Goal: Task Accomplishment & Management: Use online tool/utility

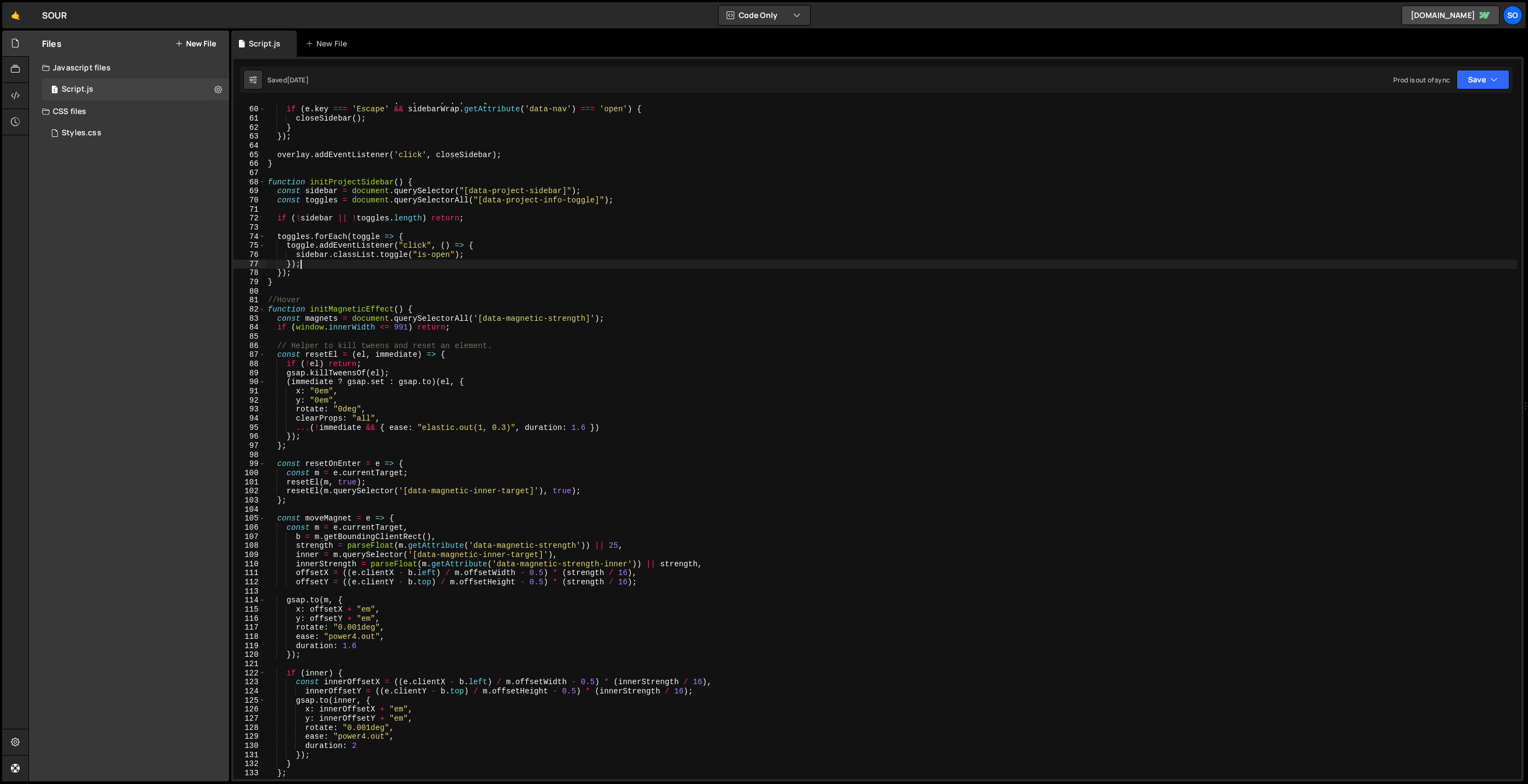
scroll to position [533, 0]
click at [11, 13] on link "🤙" at bounding box center [16, 15] width 27 height 26
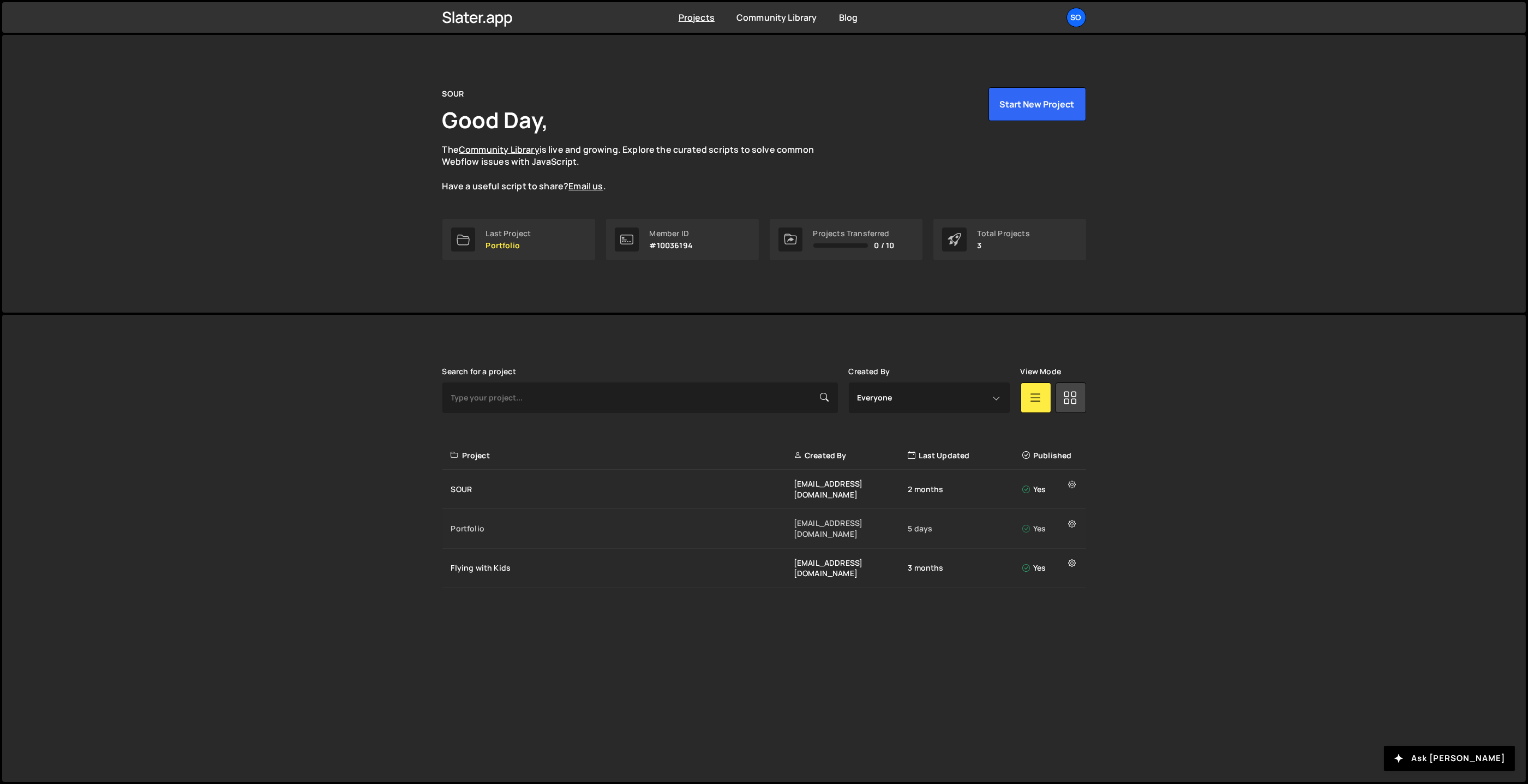
click at [448, 517] on div "Portfolio filip.felbar@gmail.com 5 days Yes" at bounding box center [765, 529] width 644 height 39
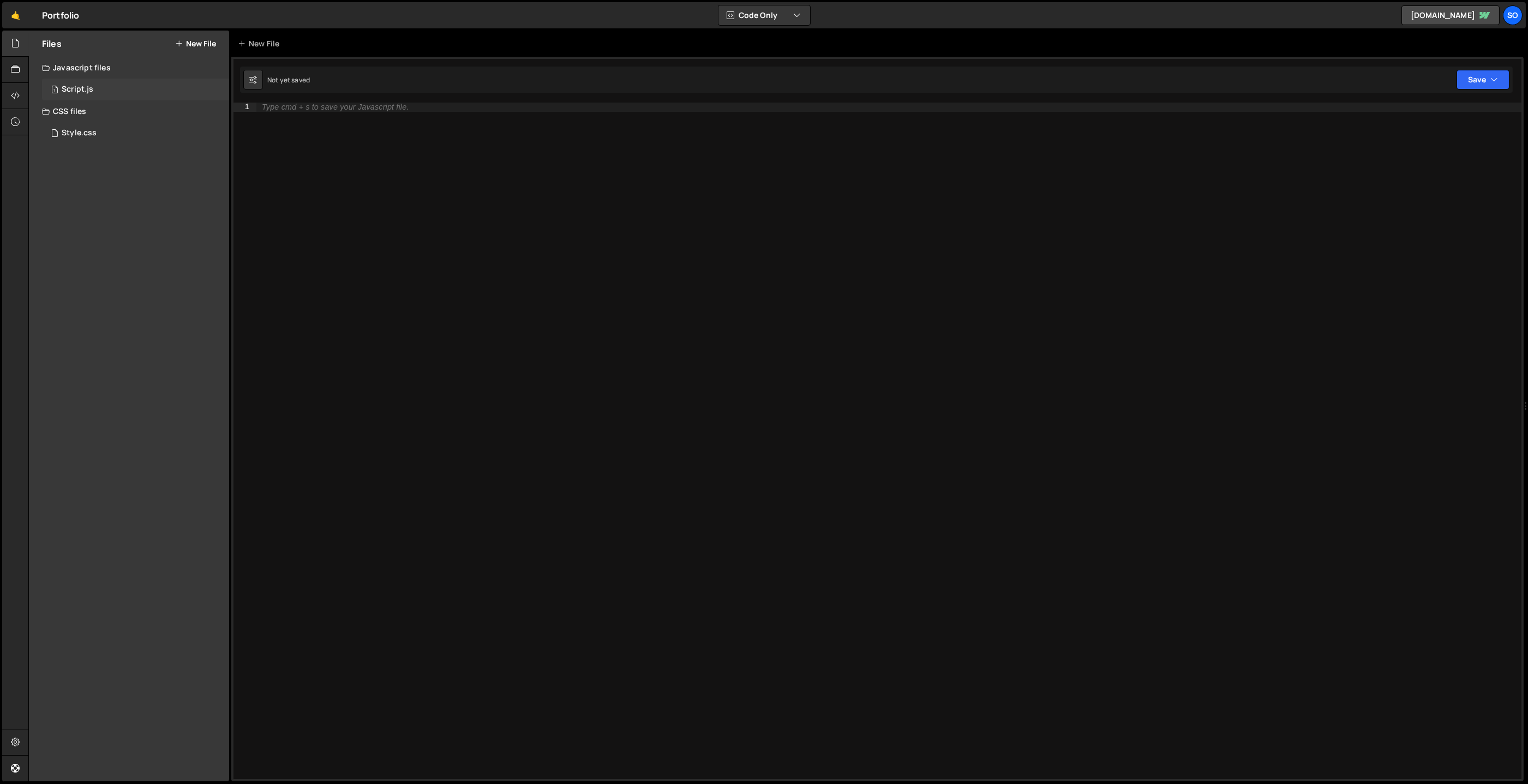
click at [98, 80] on div "1 Script.js 0" at bounding box center [135, 90] width 187 height 22
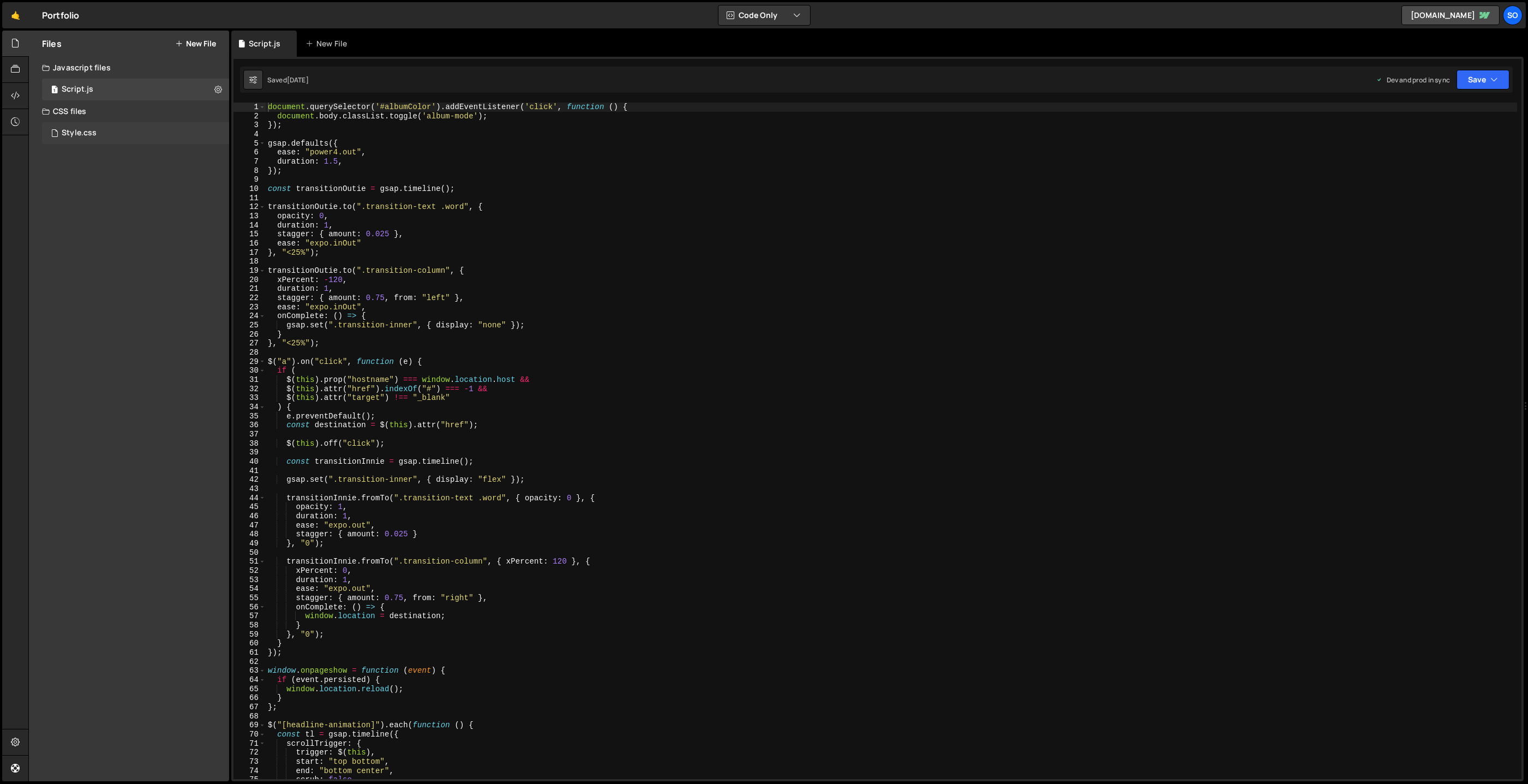
click at [87, 129] on div "Style.css" at bounding box center [79, 133] width 35 height 10
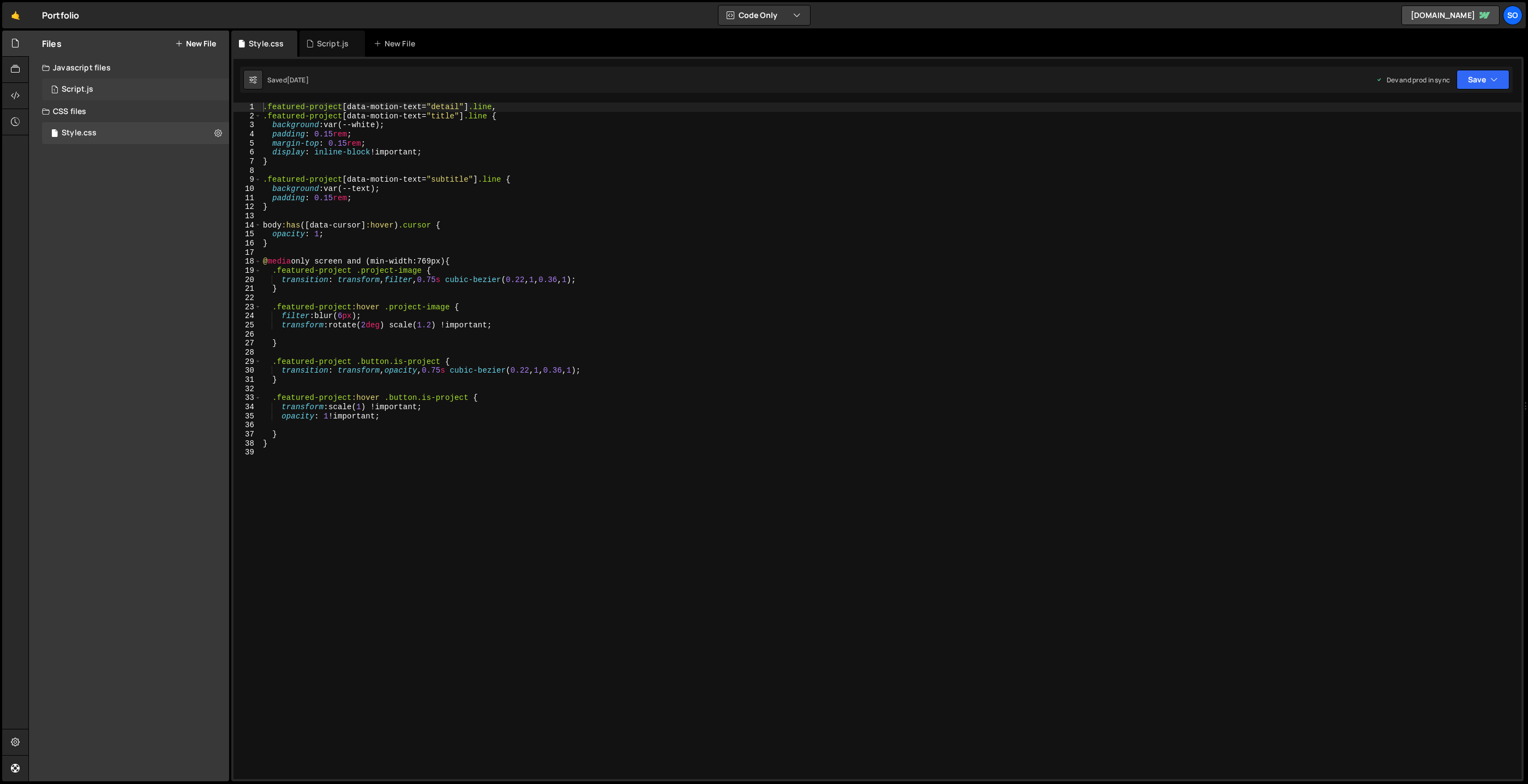
click at [99, 80] on div "1 Script.js 0" at bounding box center [135, 90] width 187 height 22
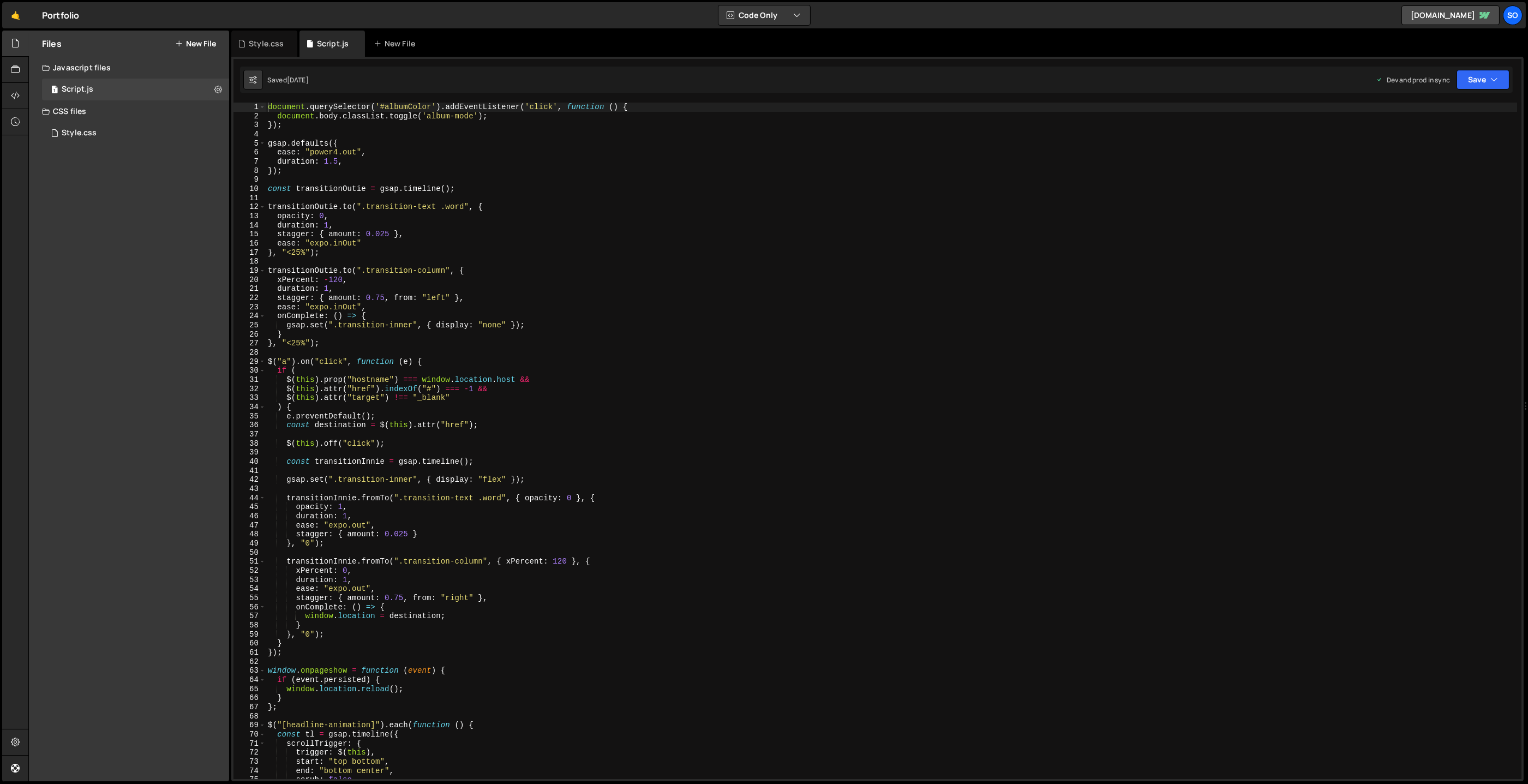
click at [499, 422] on div "document . querySelector ( '#albumColor' ) . addEventListener ( 'click' , funct…" at bounding box center [892, 450] width 1252 height 696
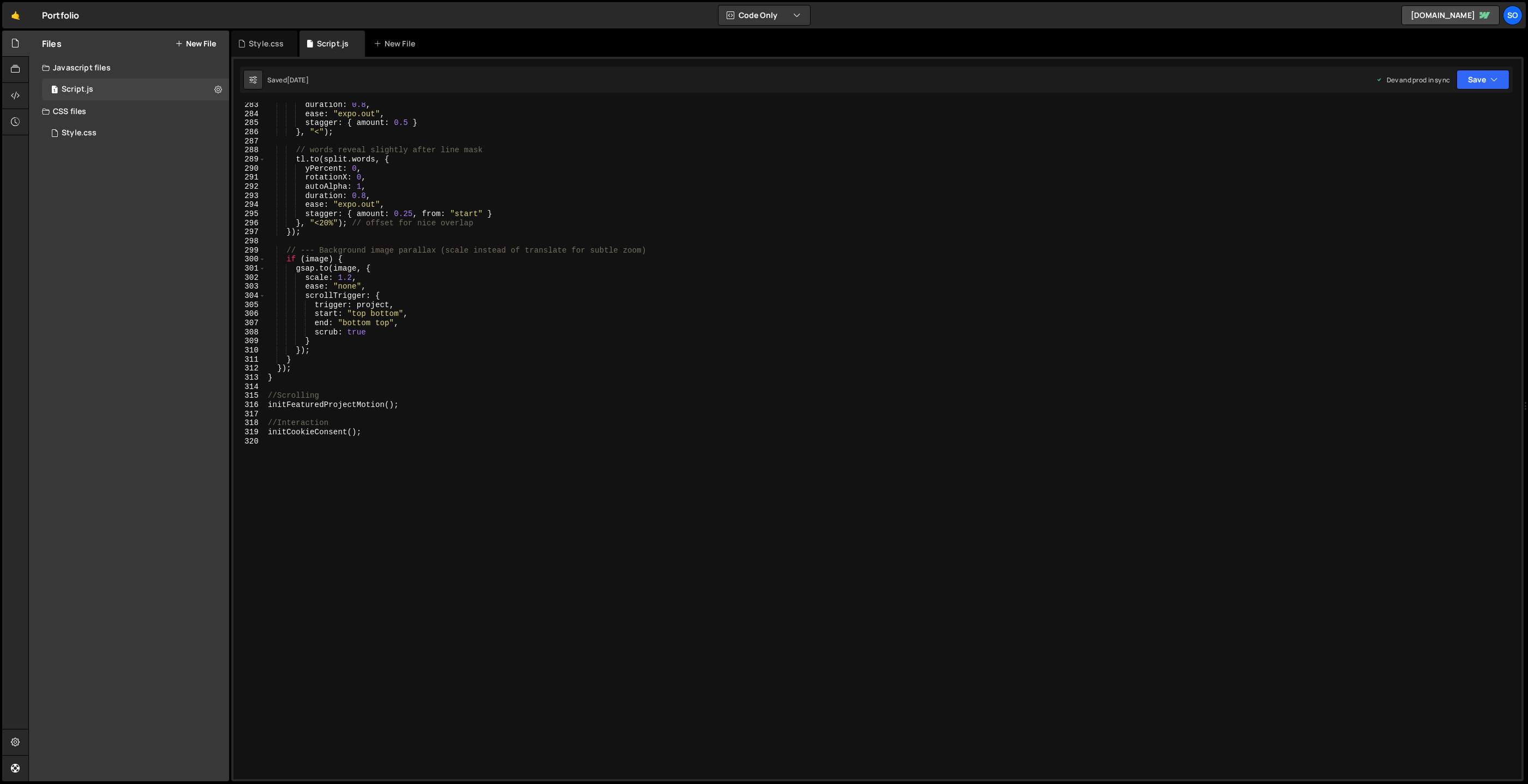
scroll to position [2565, 0]
type textarea "initCookieConsent();"
click at [604, 479] on div "duration : 0.8 , ease : "expo.out" , stagger : { amount : 0.5 } } , "<" ) ; // …" at bounding box center [892, 448] width 1252 height 696
click at [126, 132] on div "Style.css 0" at bounding box center [135, 133] width 187 height 22
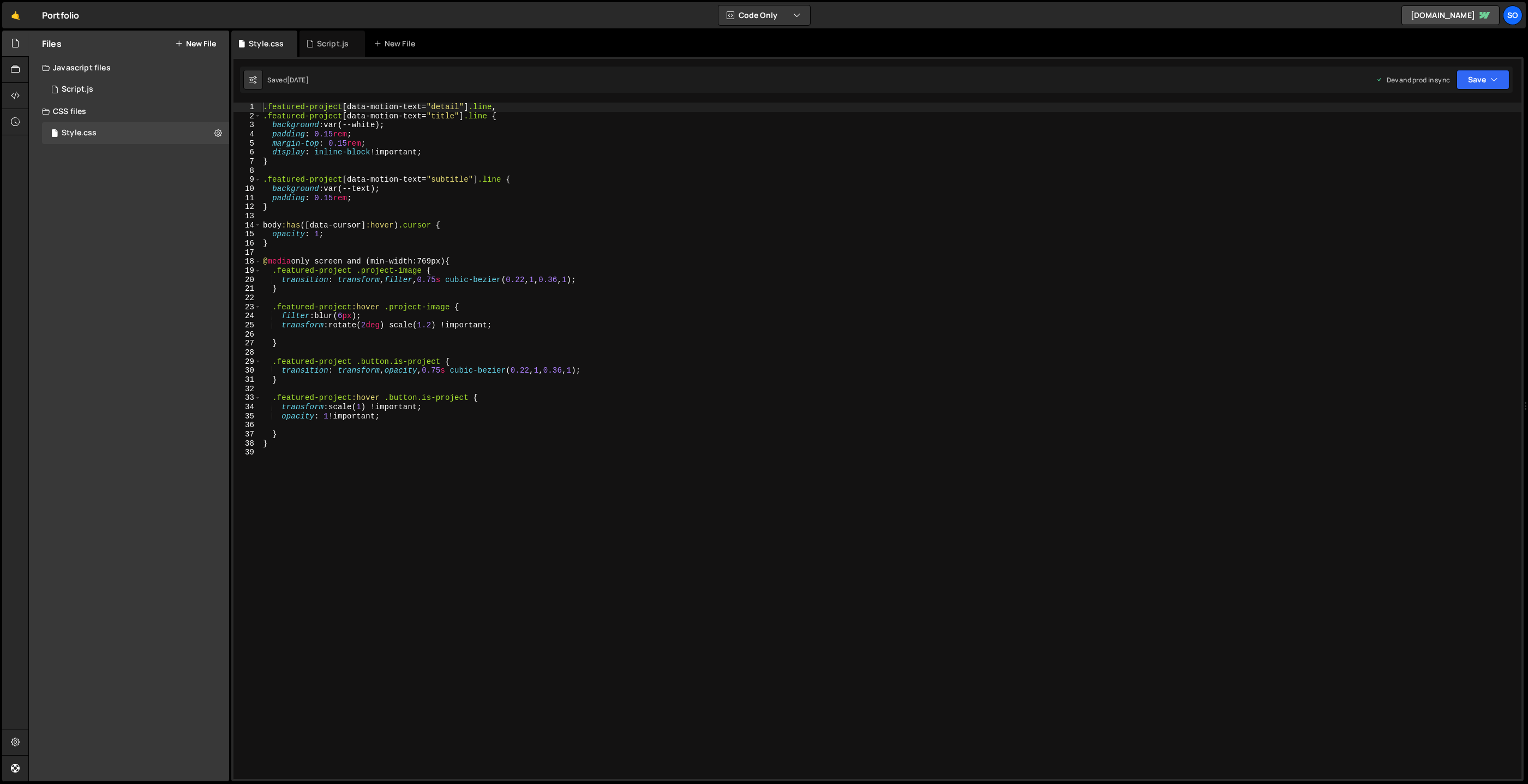
click at [671, 432] on div ".featured-project [ data-motion-text = " detail " ] .line , .featured-project […" at bounding box center [891, 450] width 1262 height 696
type textarea "}"
